Goal: Task Accomplishment & Management: Manage account settings

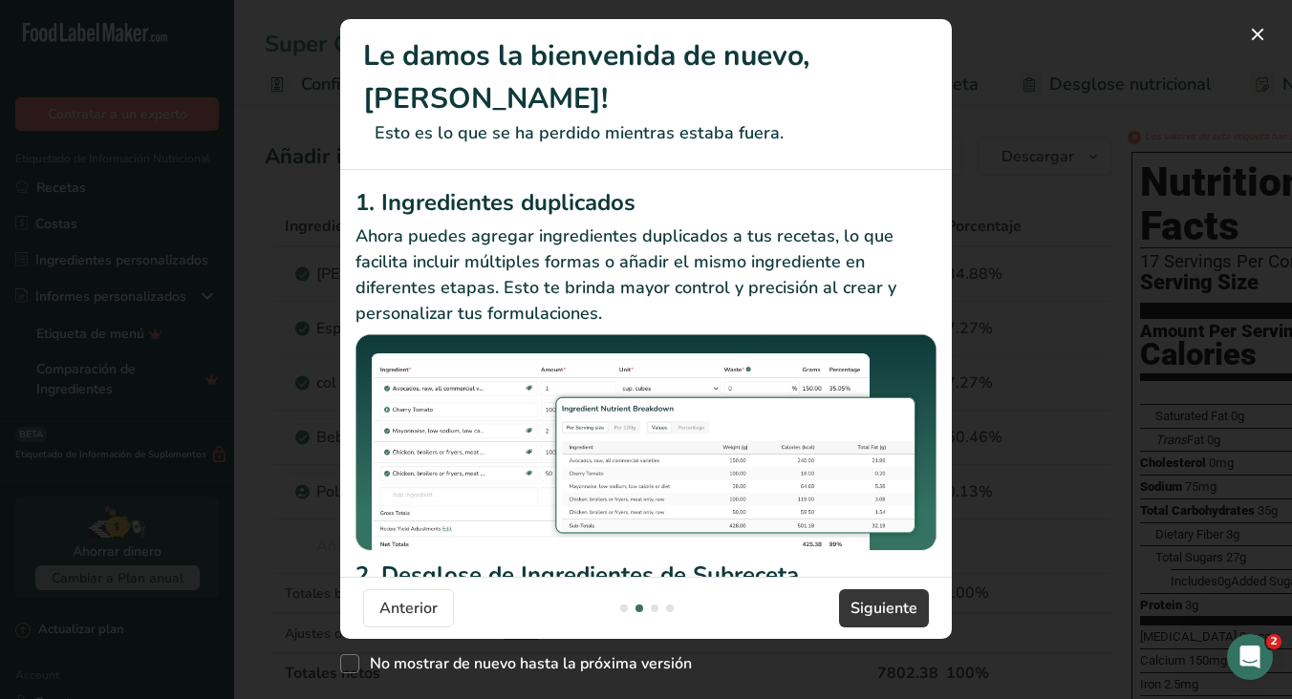
scroll to position [0, 611]
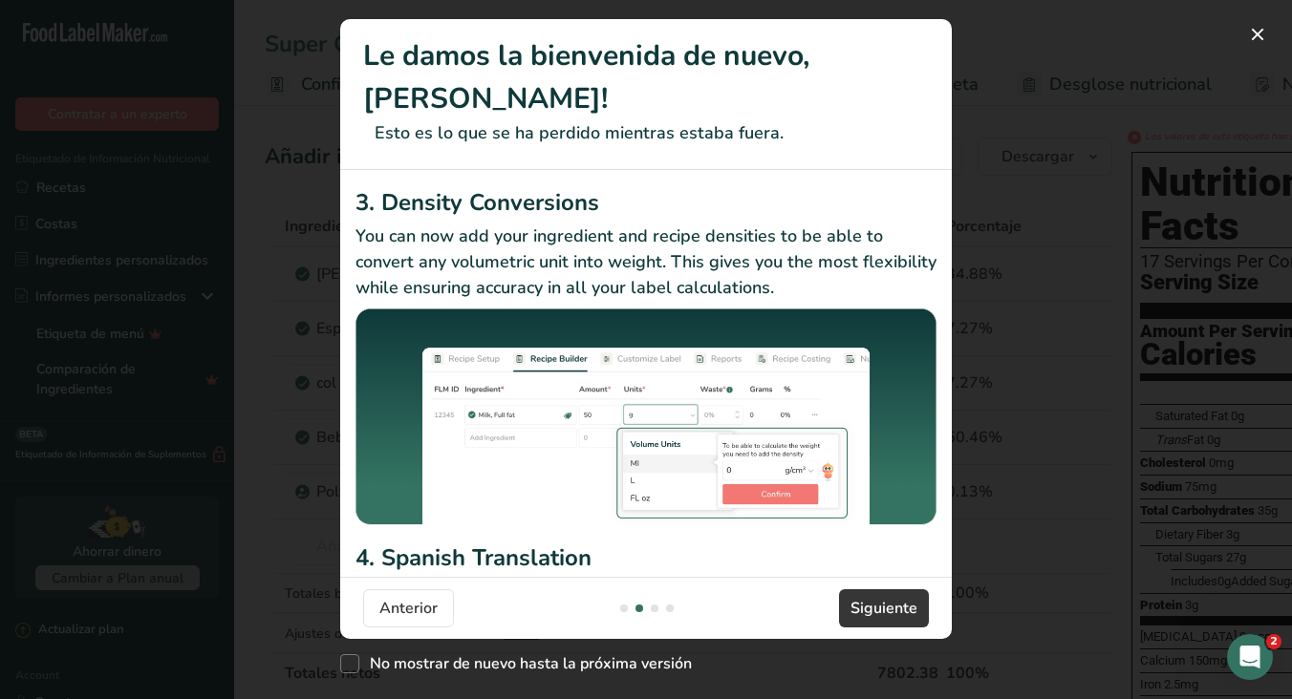
drag, startPoint x: 567, startPoint y: 561, endPoint x: 594, endPoint y: 546, distance: 31.2
click at [584, 550] on section "Le damos la bienvenida de nuevo, [PERSON_NAME]! Esto es lo que se ha perdido mi…" at bounding box center [645, 329] width 611 height 620
click at [359, 667] on span "No mostrar de nuevo hasta la próxima versión" at bounding box center [525, 663] width 332 height 19
click at [353, 667] on input "No mostrar de nuevo hasta la próxima versión" at bounding box center [346, 664] width 12 height 12
checkbox input "true"
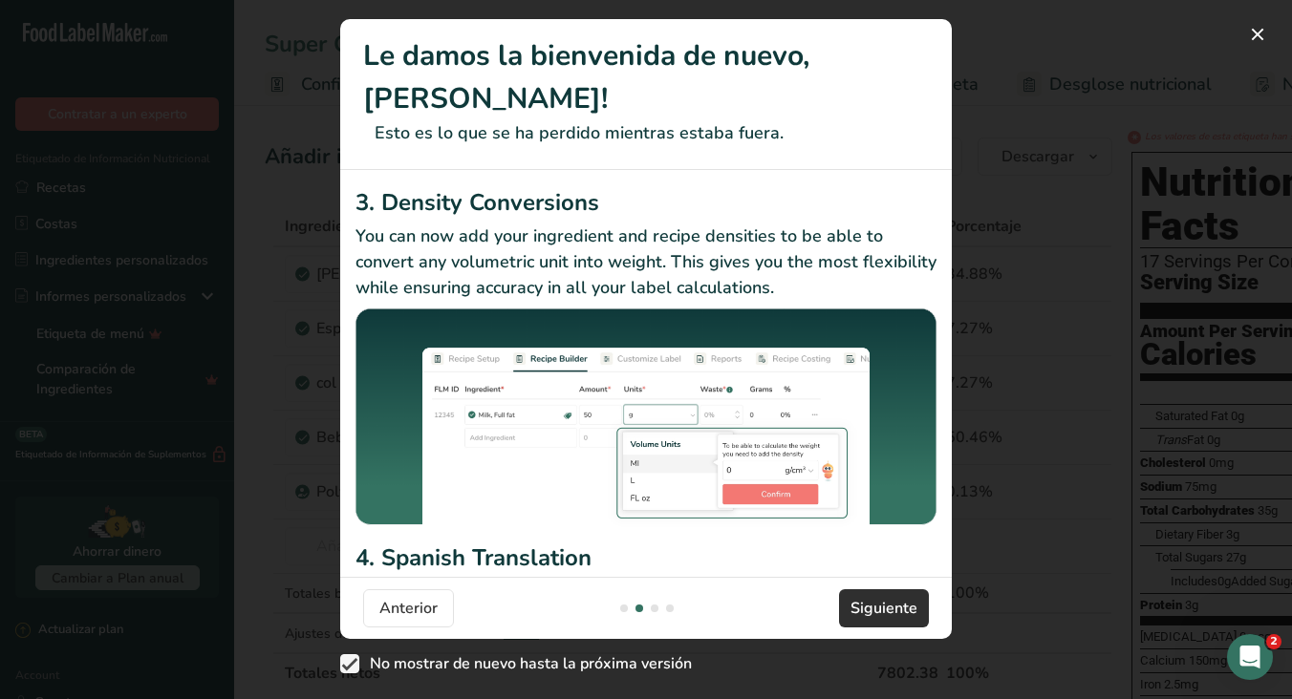
click at [889, 626] on button "Siguiente" at bounding box center [884, 608] width 90 height 38
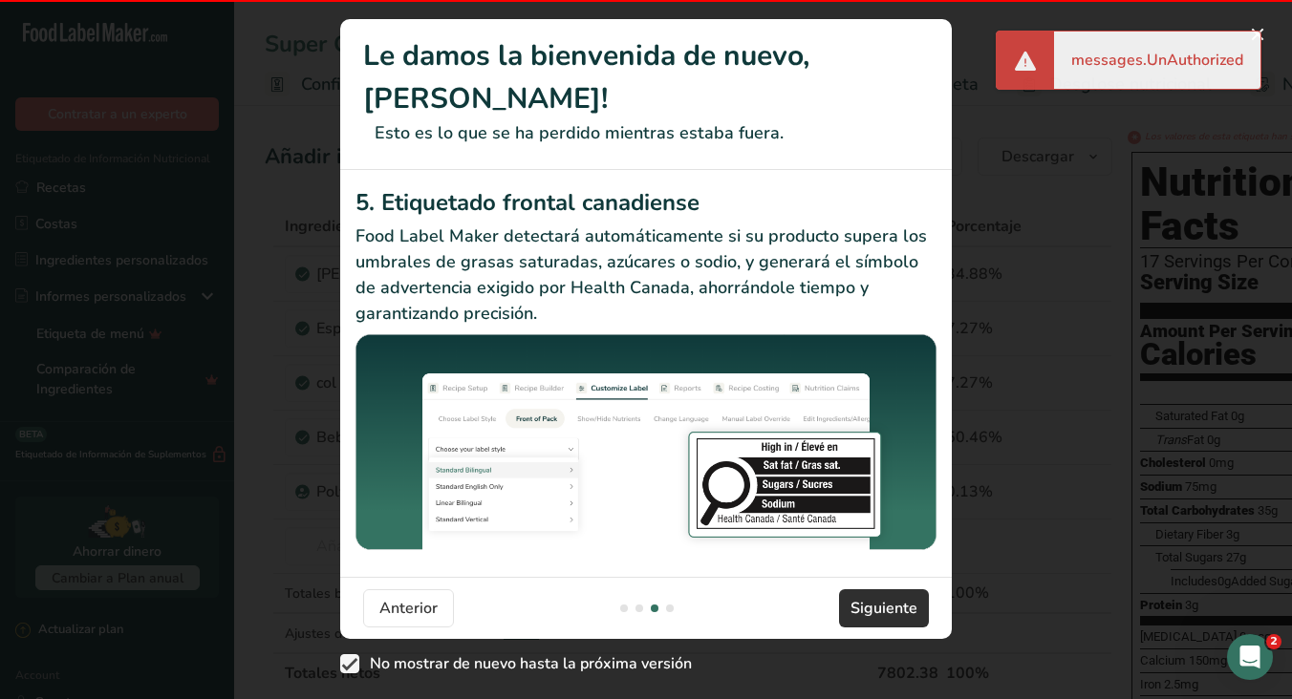
click at [889, 626] on button "Siguiente" at bounding box center [884, 608] width 90 height 38
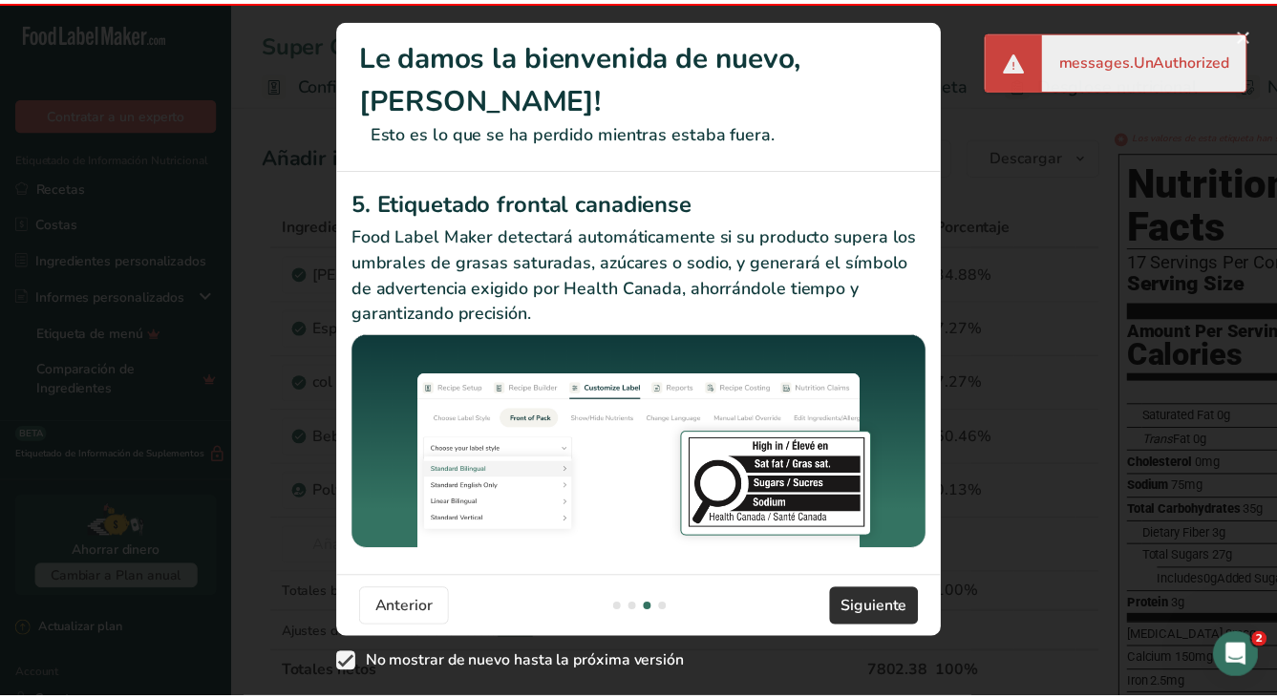
scroll to position [0, 1834]
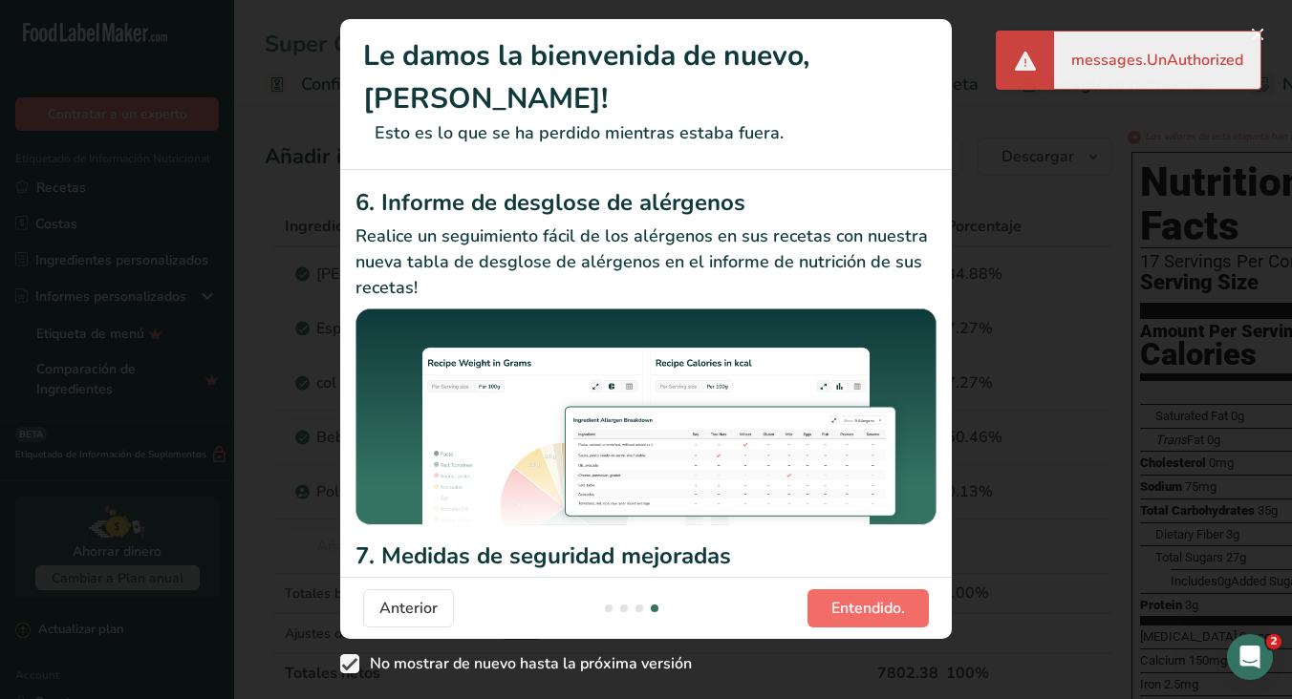
click at [861, 611] on span "Entendido." at bounding box center [868, 608] width 74 height 23
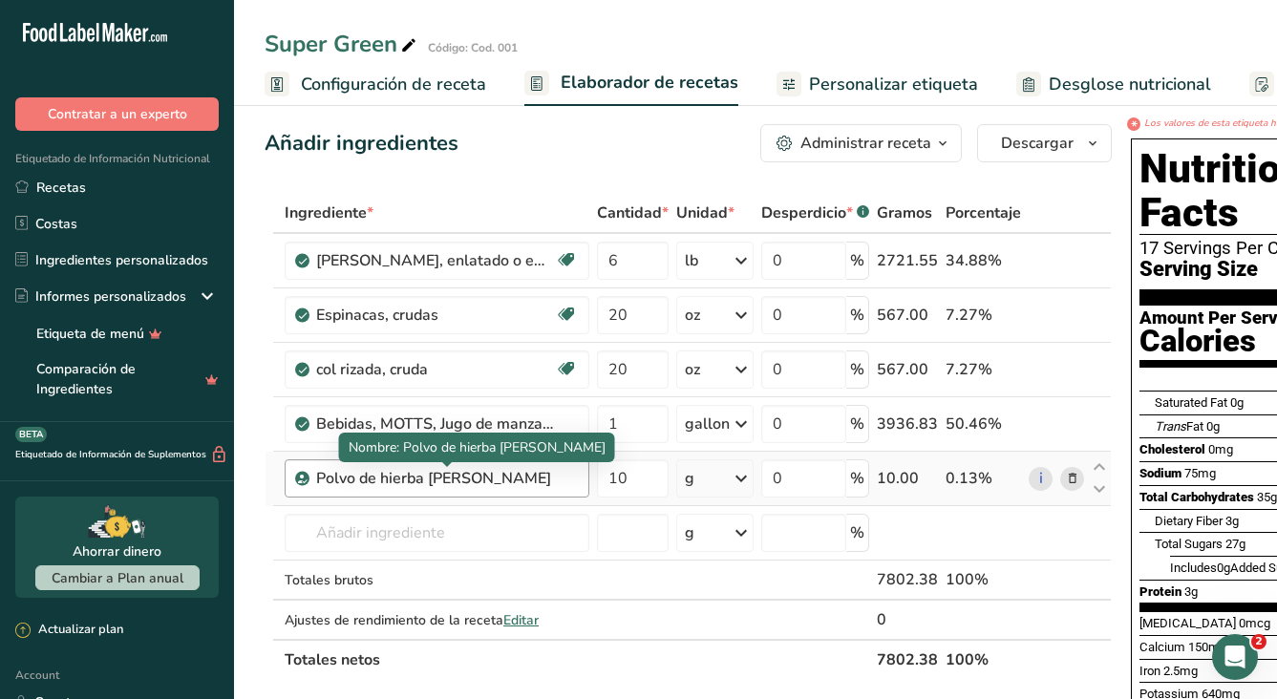
scroll to position [12, 0]
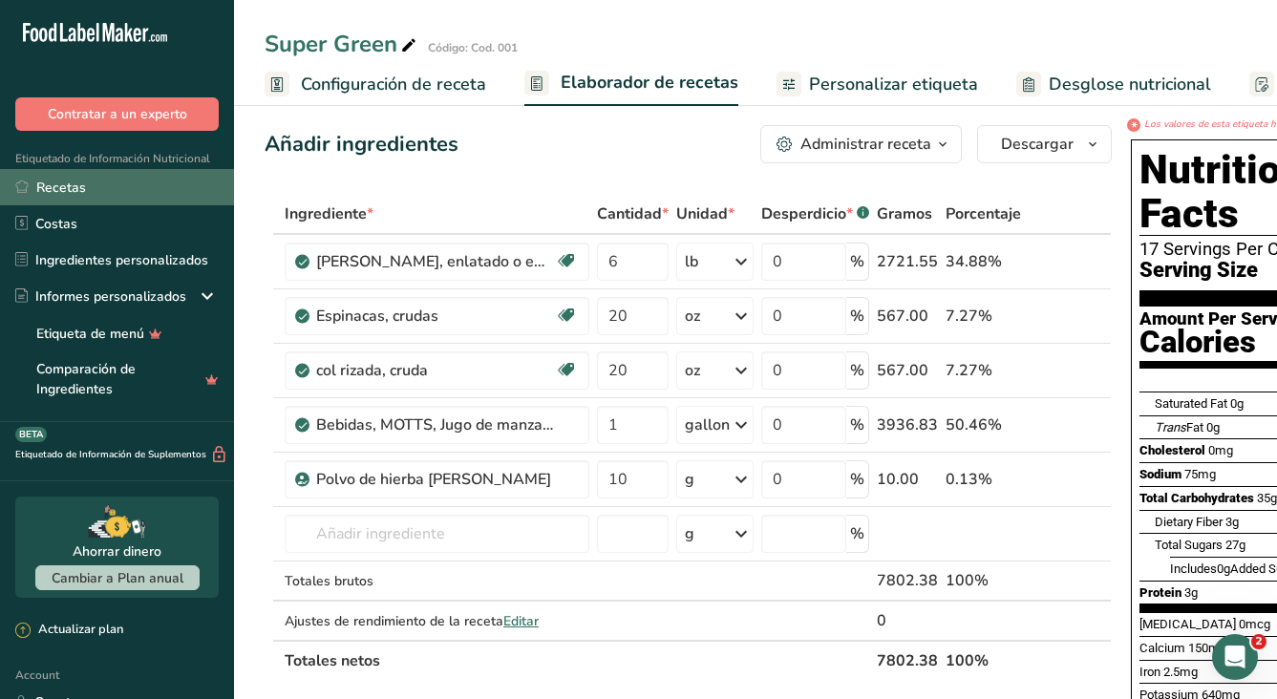
click at [75, 202] on link "Recetas" at bounding box center [117, 187] width 234 height 36
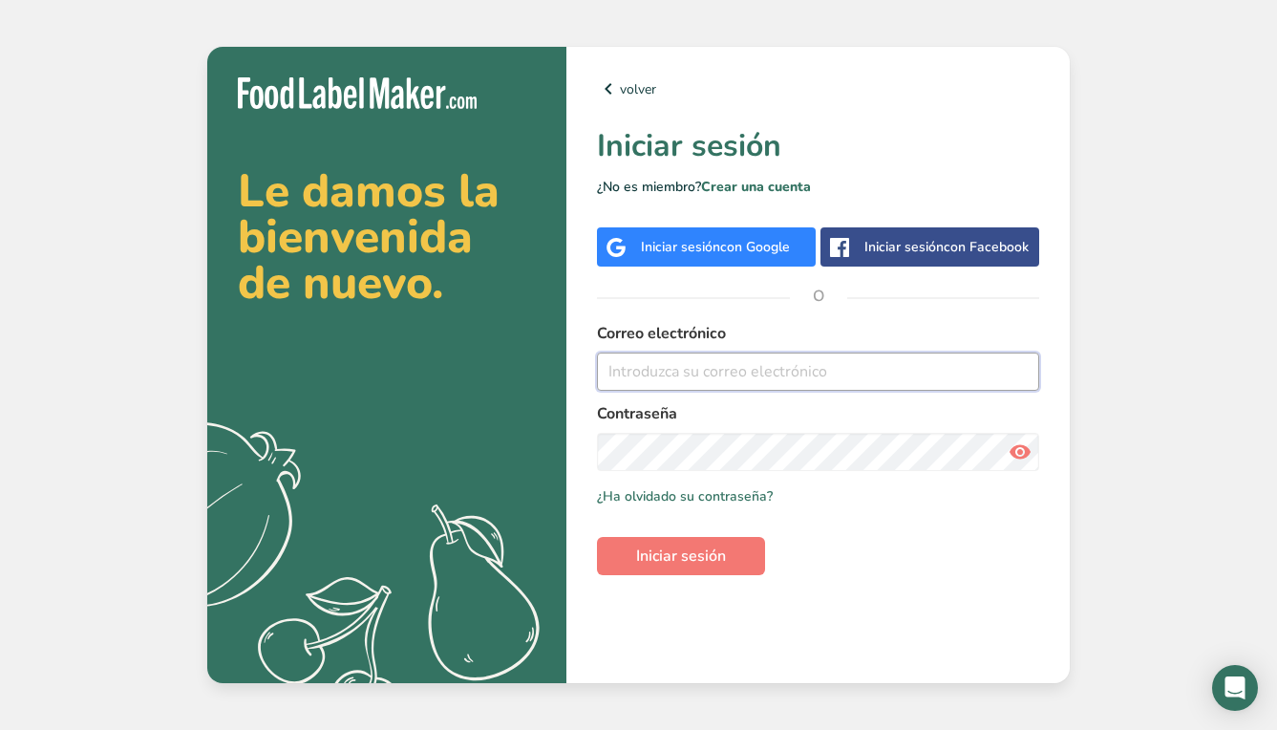
type input "carlosband_15@hotmail.com"
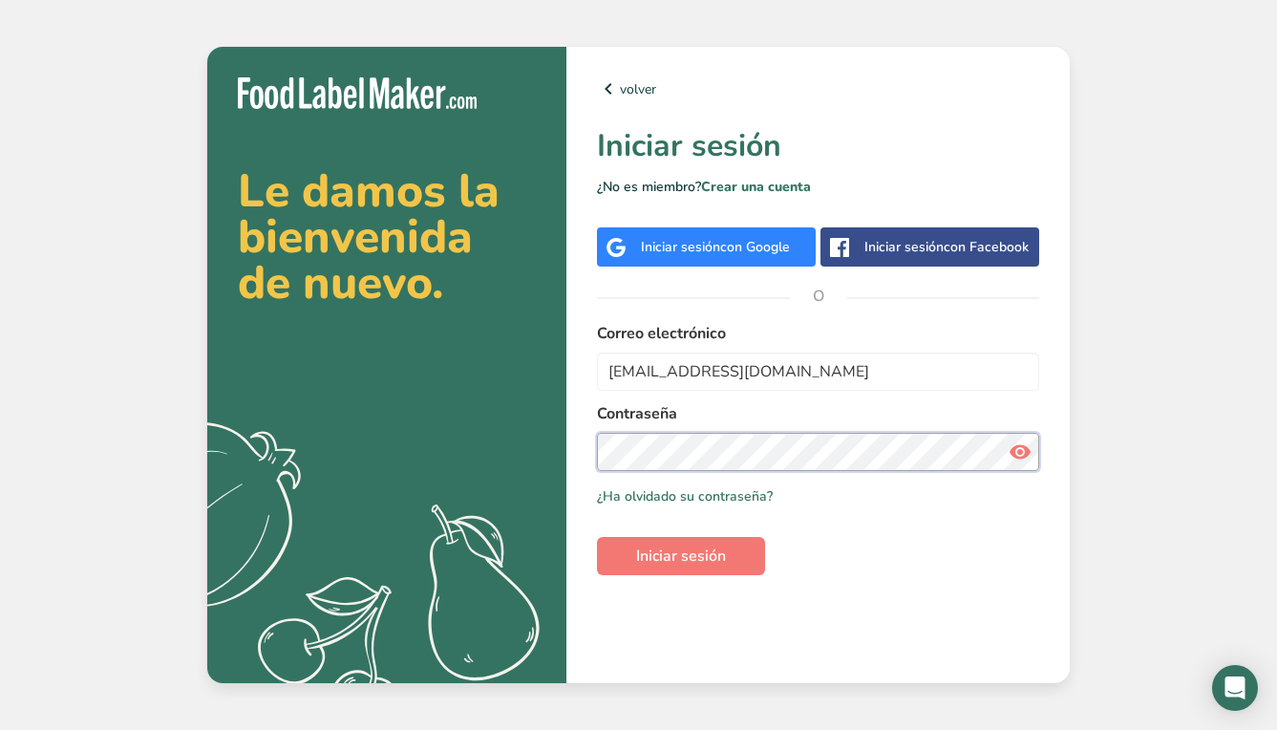
click at [681, 556] on button "Iniciar sesión" at bounding box center [681, 556] width 168 height 38
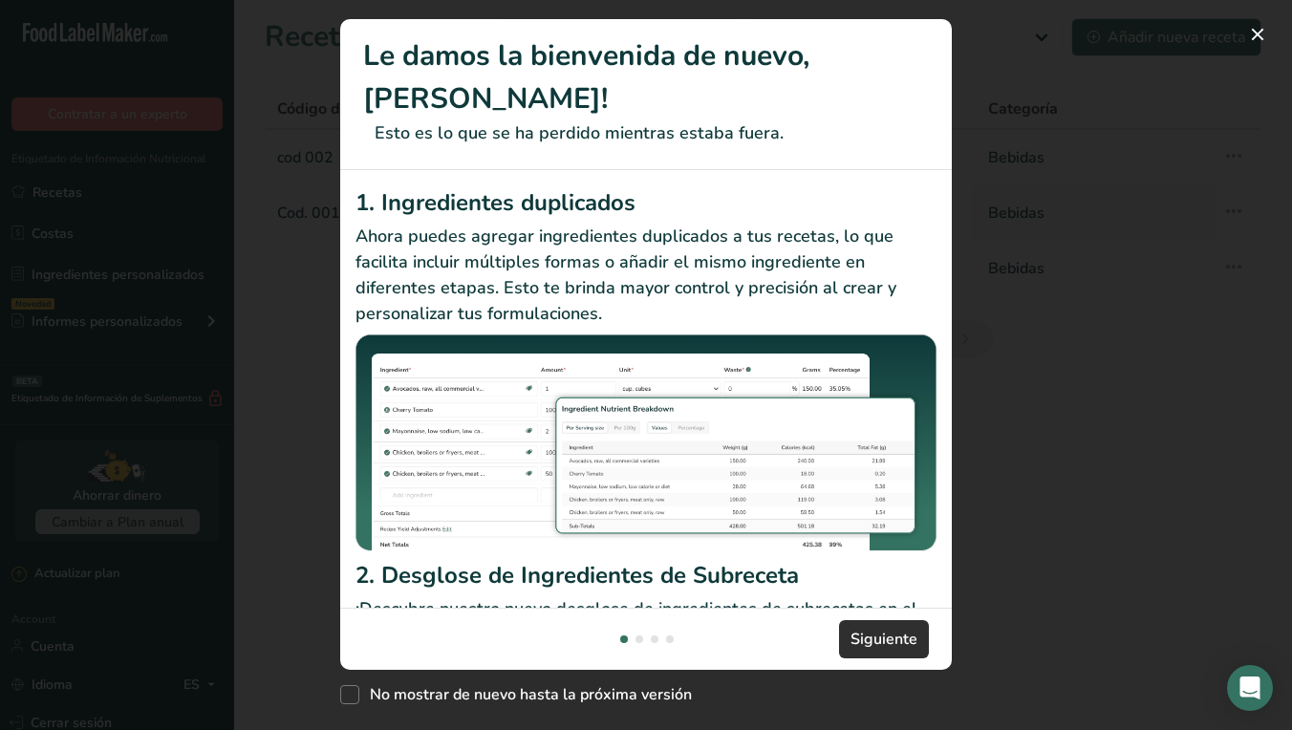
click at [871, 628] on span "Siguiente" at bounding box center [883, 639] width 67 height 23
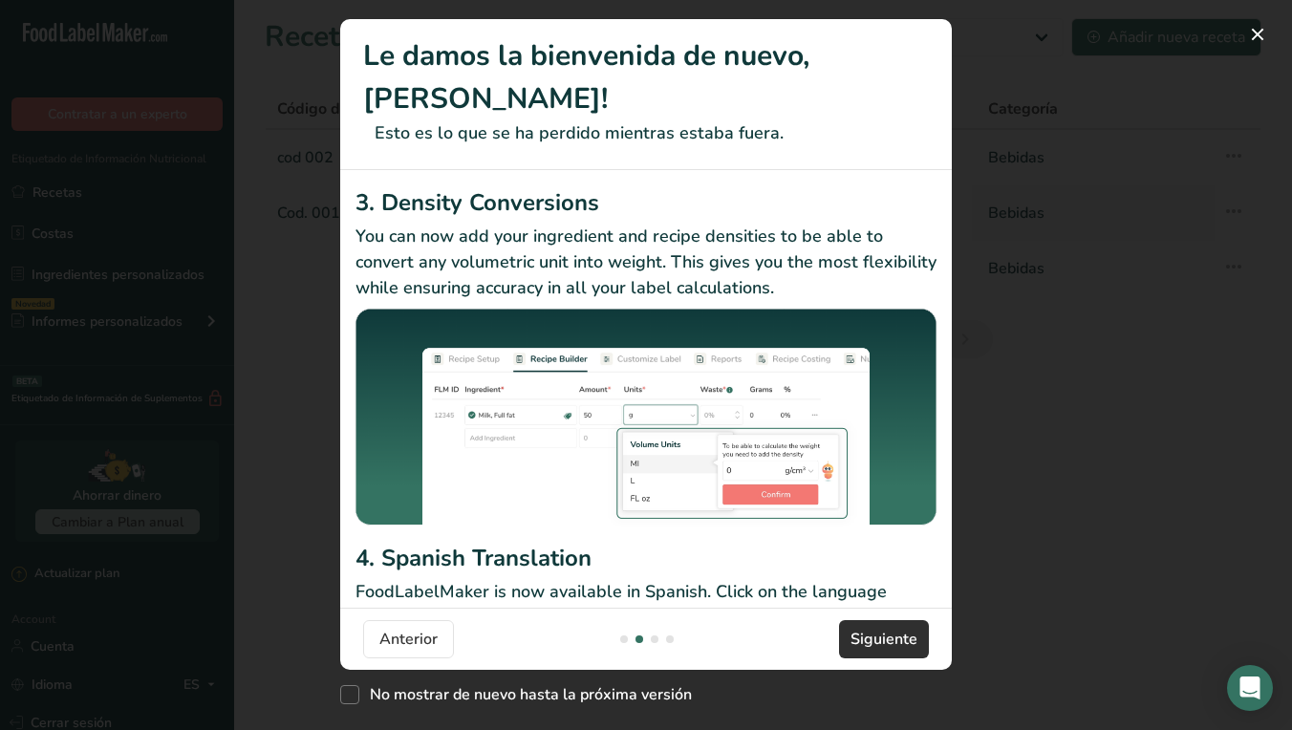
click at [871, 628] on span "Siguiente" at bounding box center [883, 639] width 67 height 23
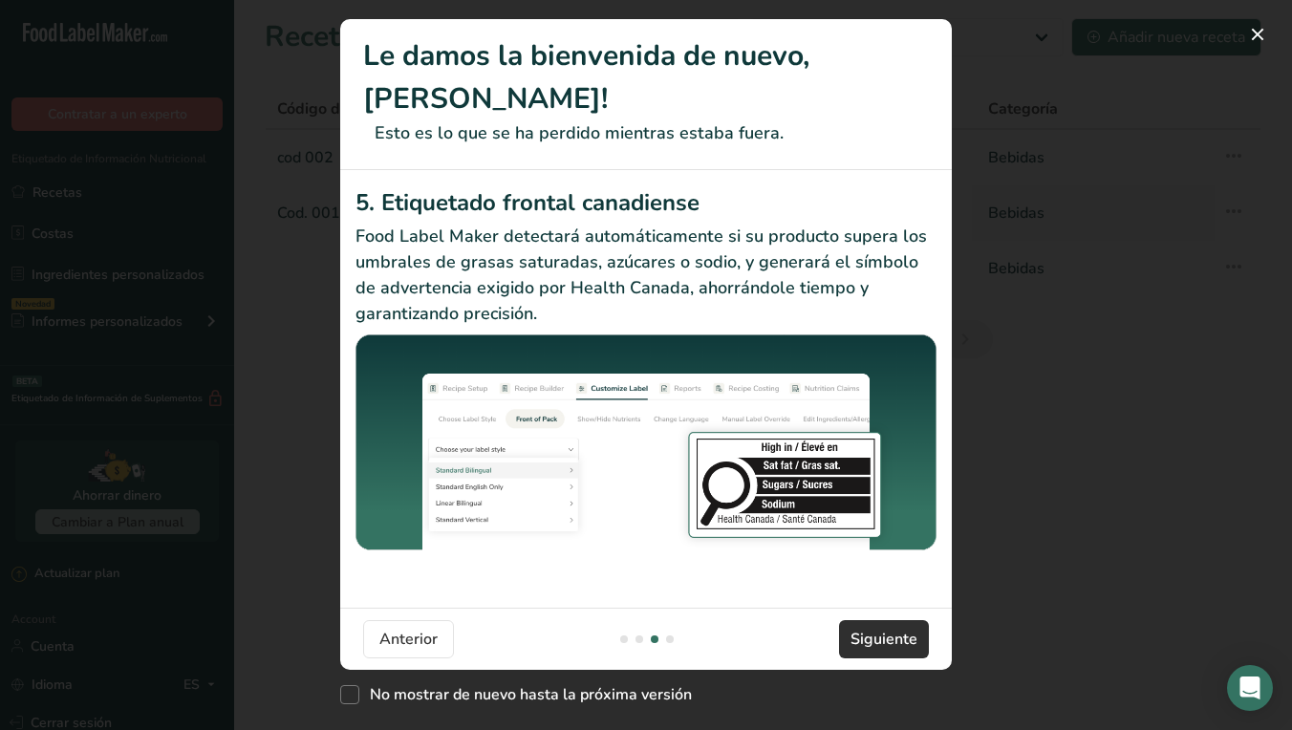
click at [871, 628] on span "Siguiente" at bounding box center [883, 639] width 67 height 23
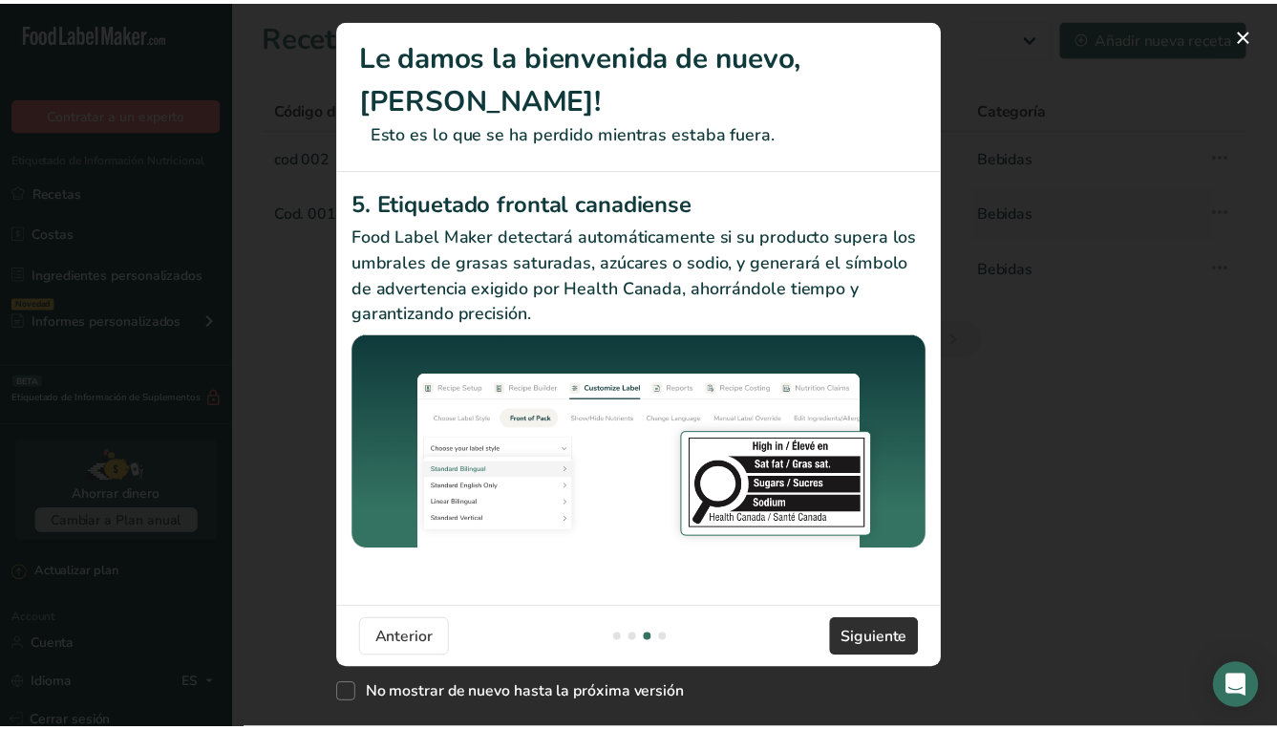
scroll to position [0, 1834]
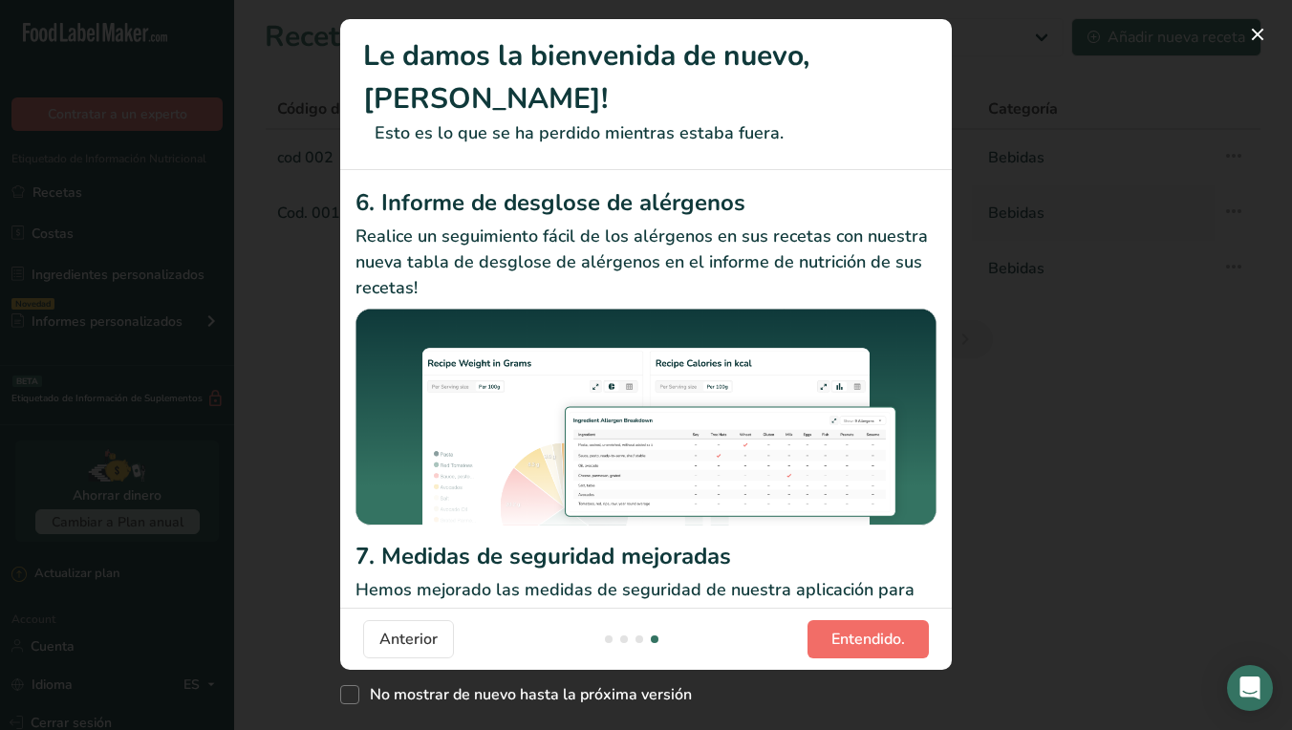
click at [871, 628] on span "Entendido." at bounding box center [868, 639] width 74 height 23
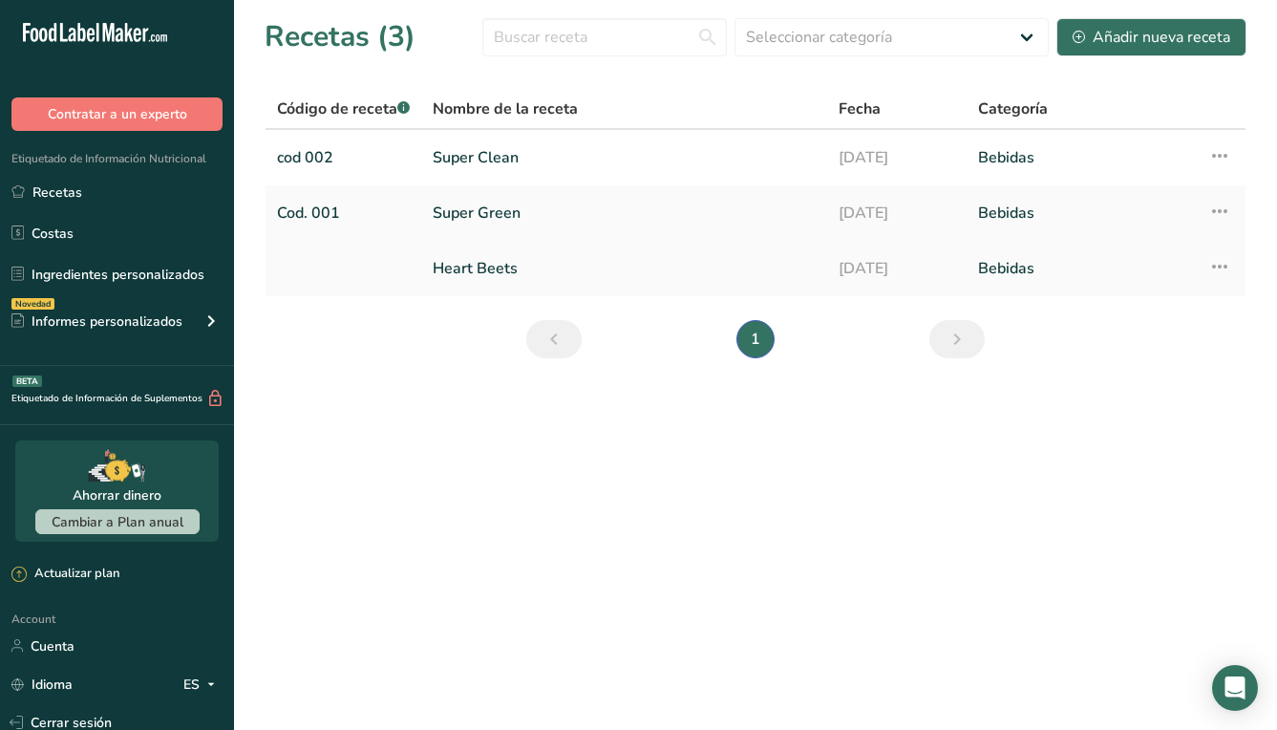
click at [472, 277] on link "Heart Beets" at bounding box center [624, 268] width 383 height 40
click at [481, 257] on link "Heart Beets" at bounding box center [624, 268] width 383 height 40
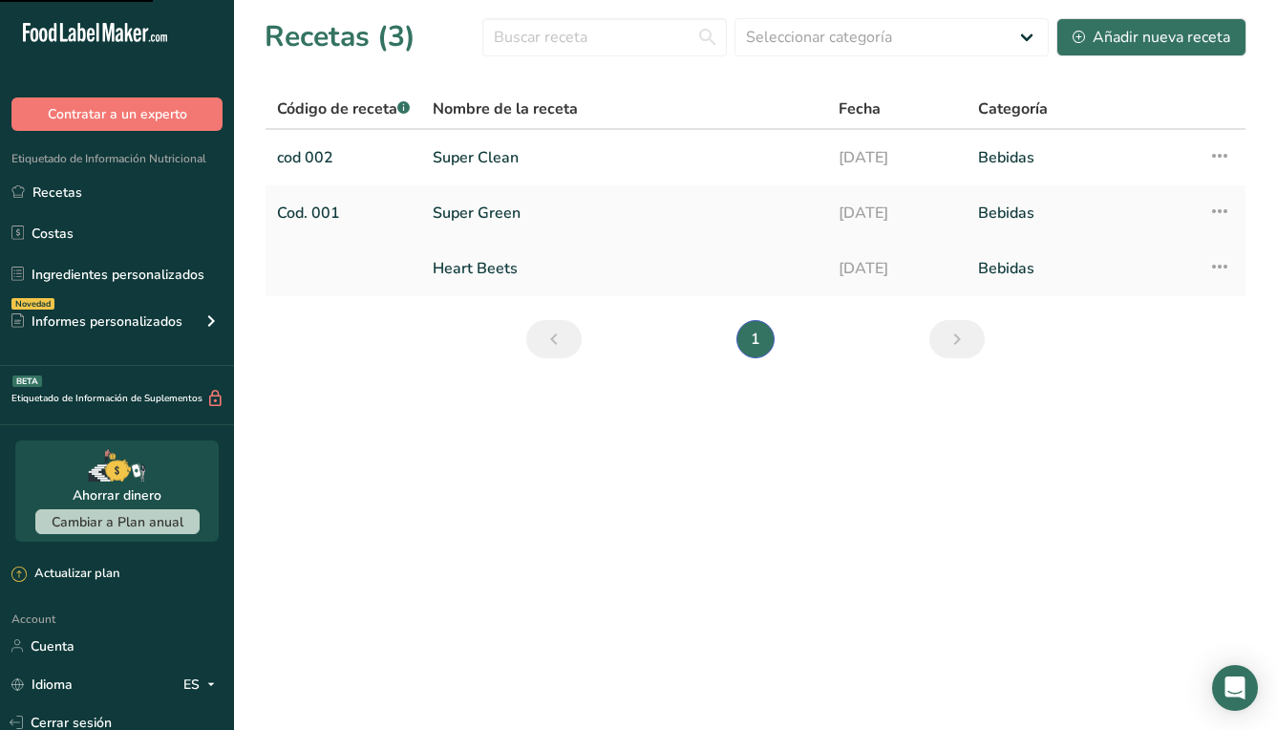
click at [481, 257] on link "Heart Beets" at bounding box center [624, 268] width 383 height 40
click at [489, 273] on link "Heart Beets" at bounding box center [624, 268] width 383 height 40
click at [323, 267] on link at bounding box center [343, 268] width 133 height 40
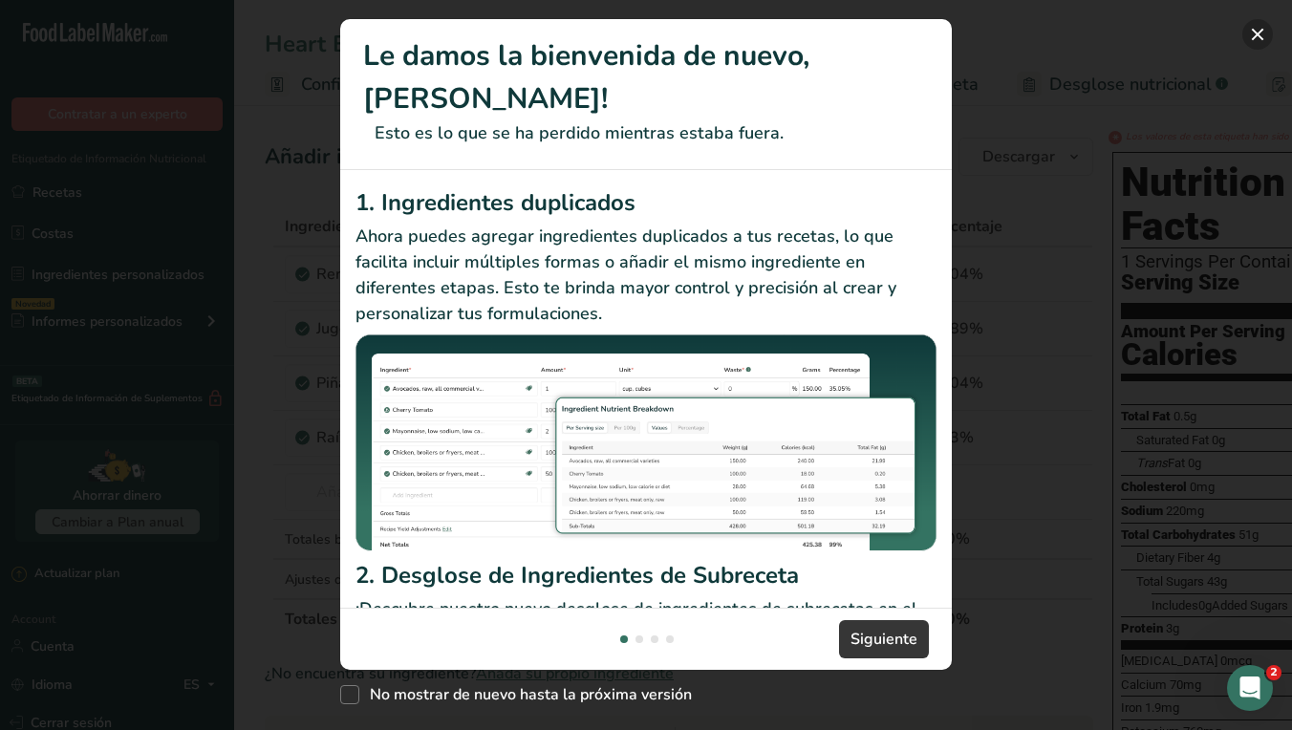
click at [1258, 37] on button "New Features" at bounding box center [1257, 34] width 31 height 31
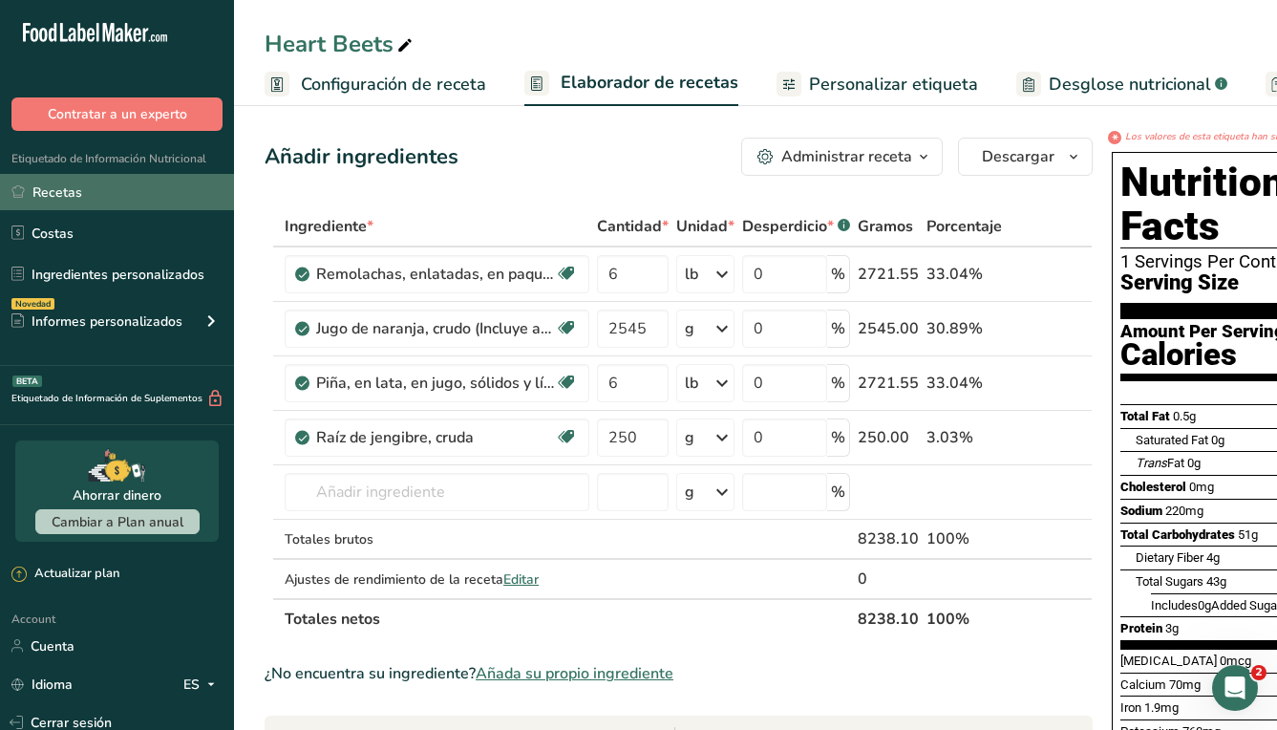
click at [79, 177] on link "Recetas" at bounding box center [117, 192] width 234 height 36
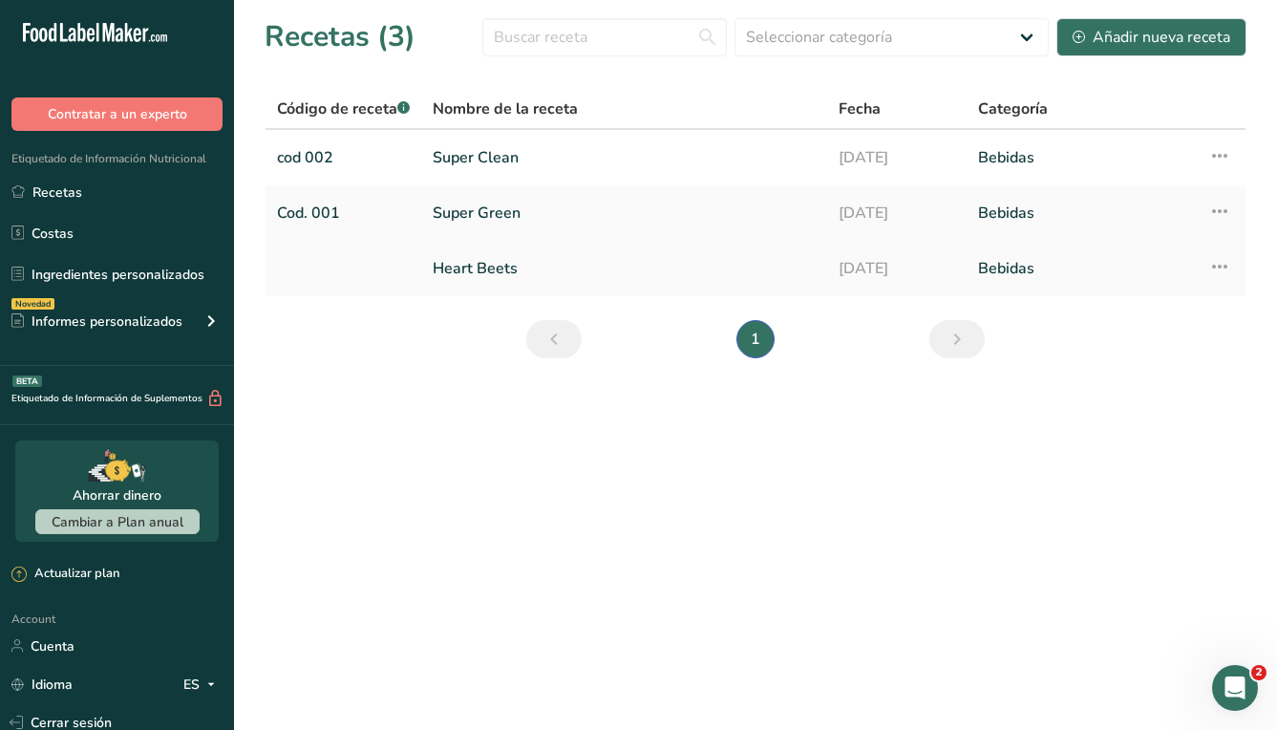
click at [365, 273] on link at bounding box center [343, 268] width 133 height 40
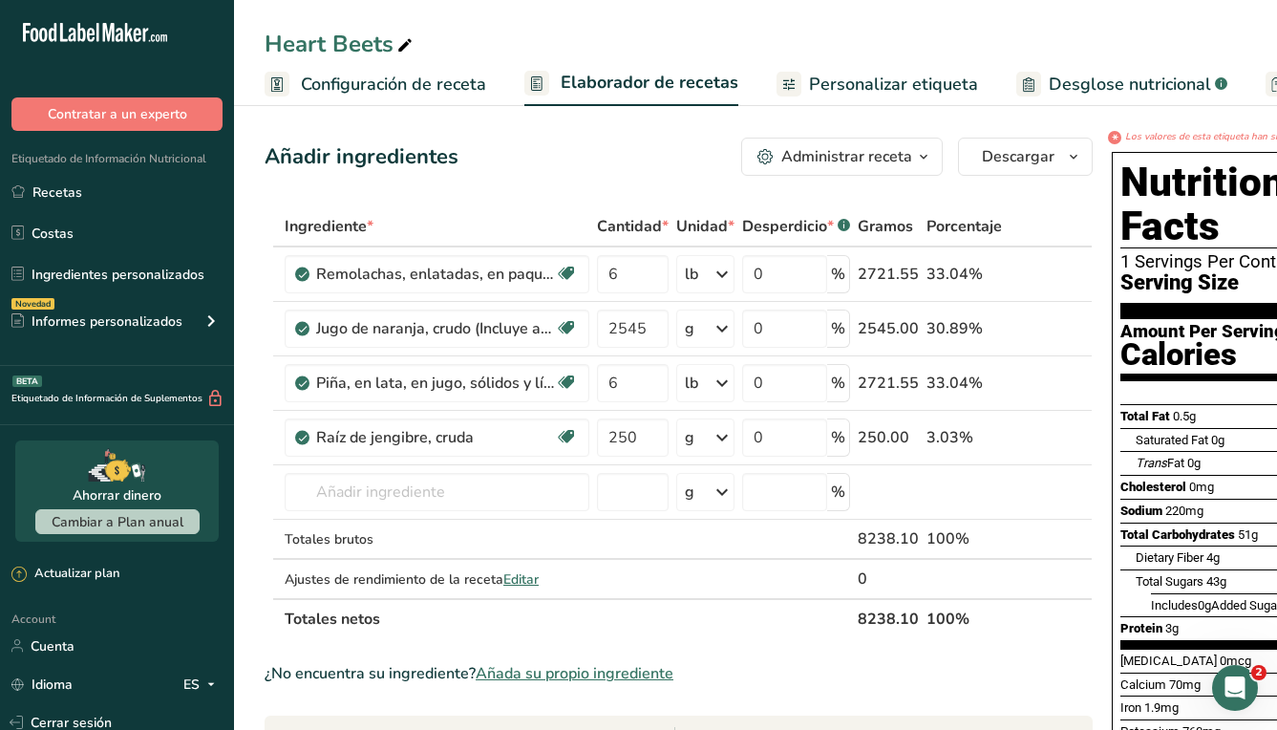
click at [424, 89] on span "Configuración de receta" at bounding box center [393, 85] width 185 height 26
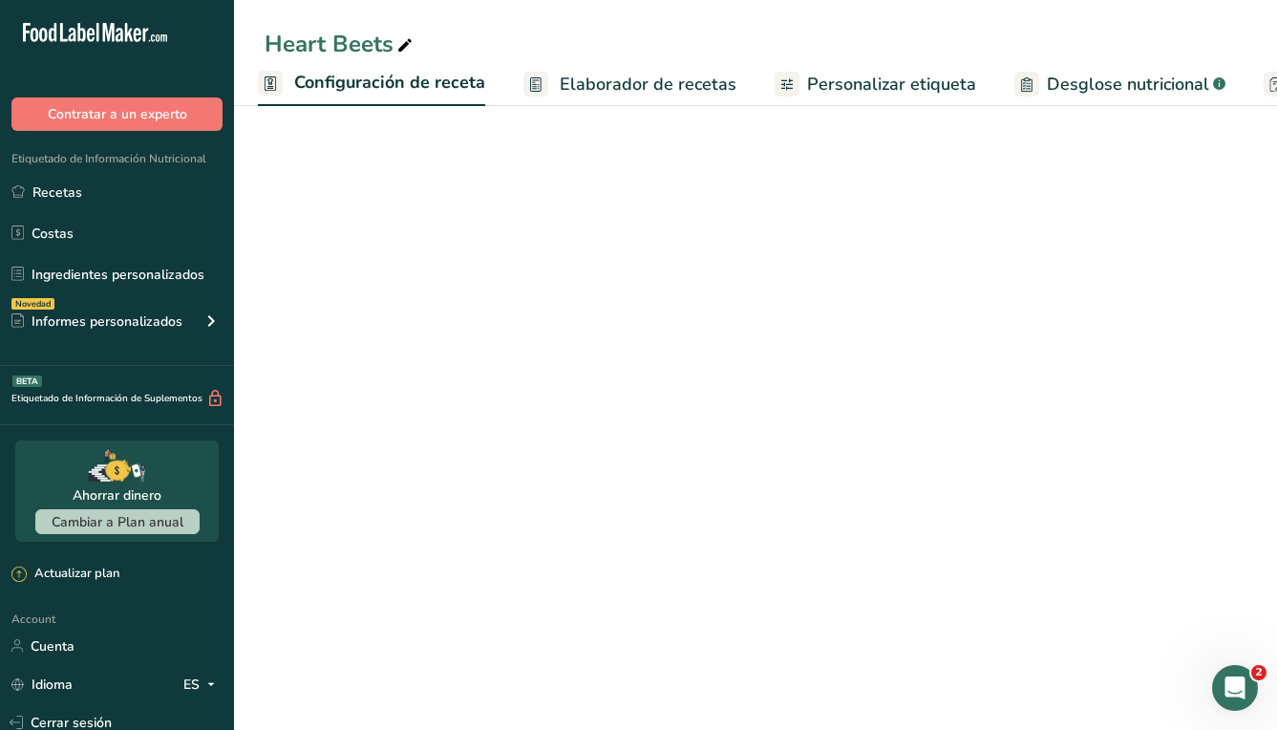
select select "5"
select select "22"
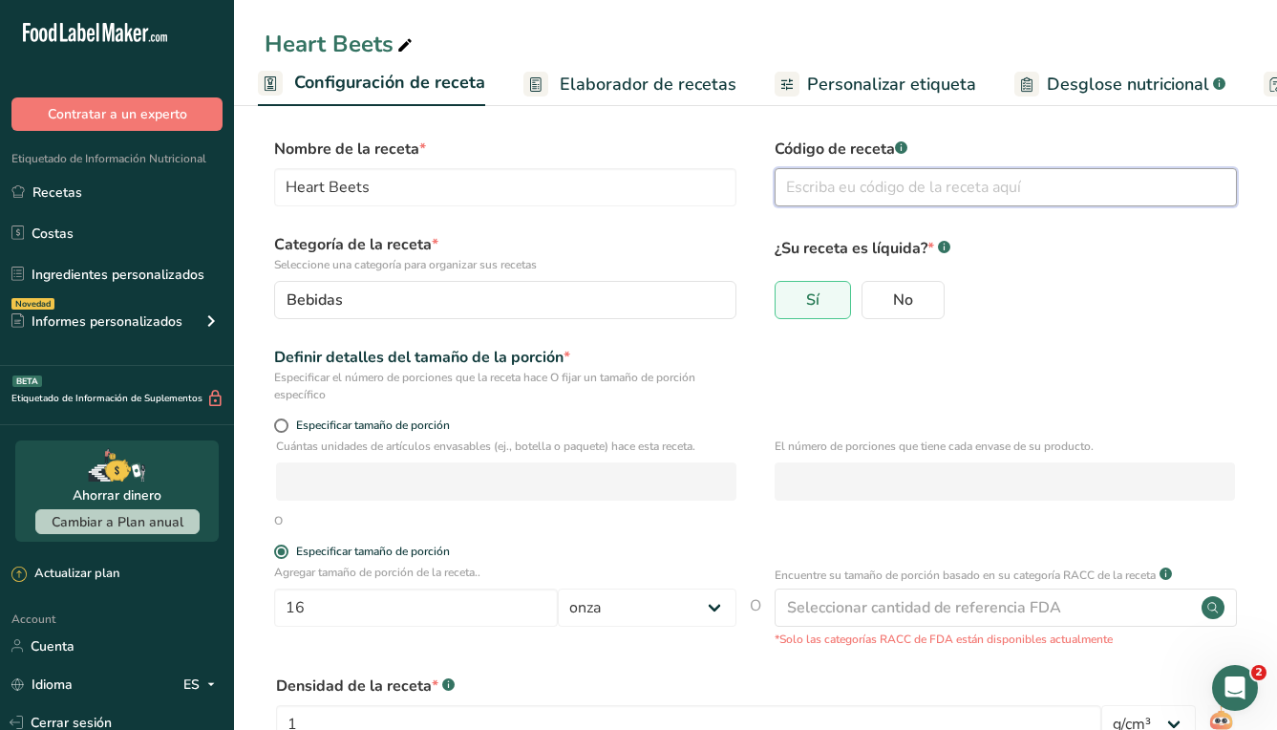
click at [944, 203] on input "text" at bounding box center [1006, 187] width 462 height 38
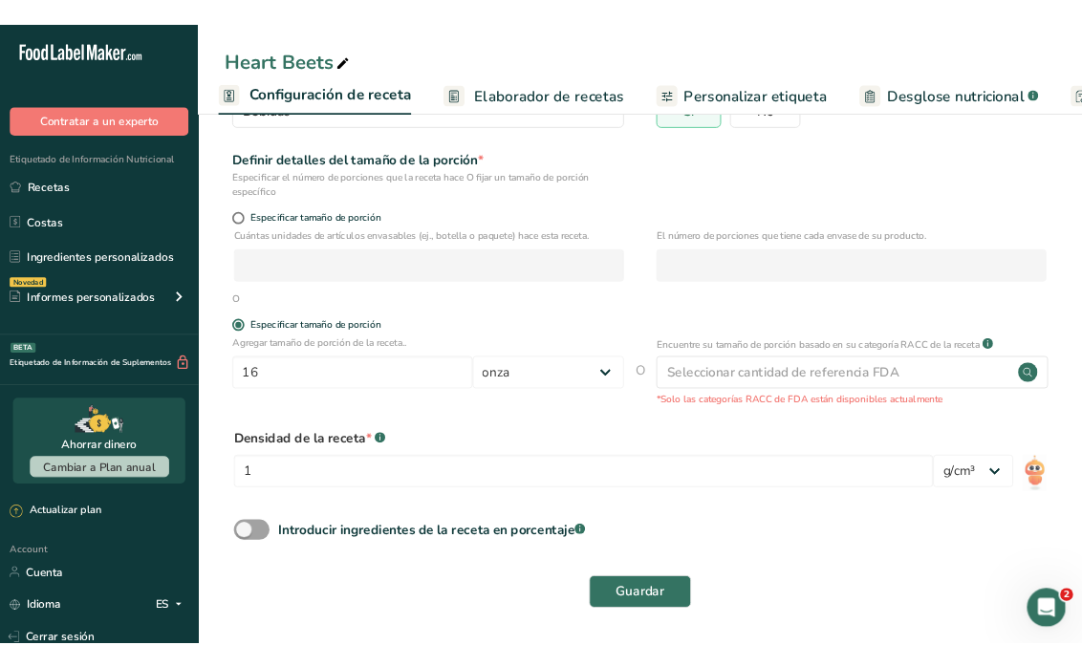
scroll to position [197, 0]
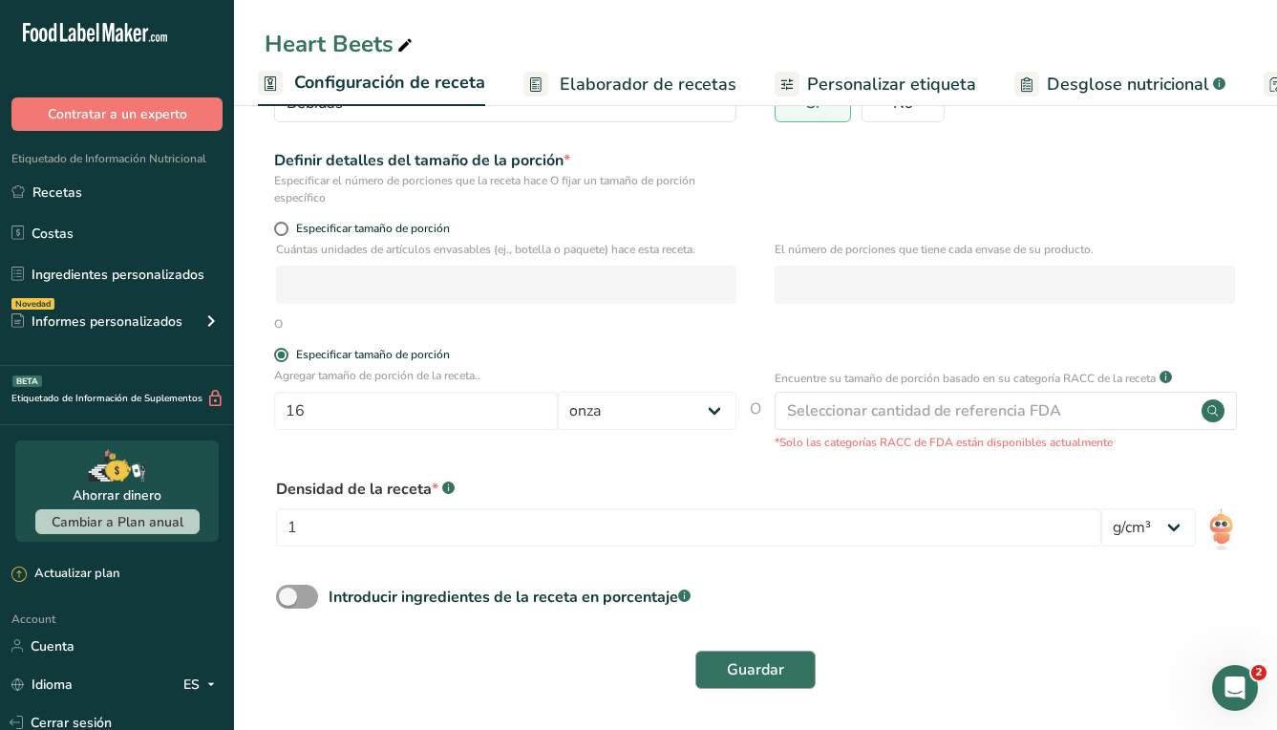
type input "cod 003"
click at [748, 679] on span "Guardar" at bounding box center [755, 669] width 57 height 23
